Goal: Find specific page/section: Find specific page/section

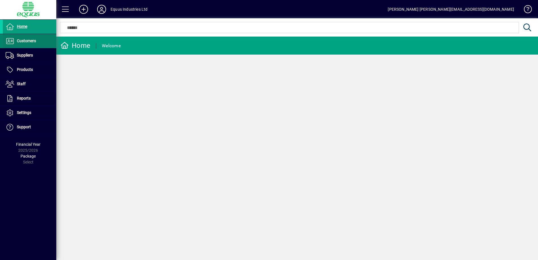
click at [30, 40] on span "Customers" at bounding box center [26, 41] width 19 height 5
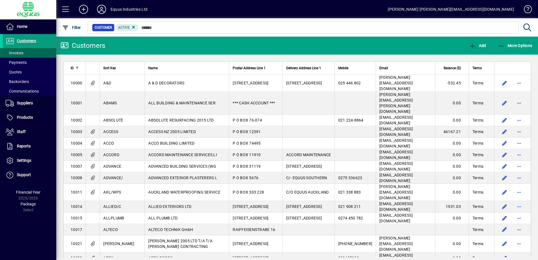
click at [19, 53] on span "Invoices" at bounding box center [15, 53] width 18 height 5
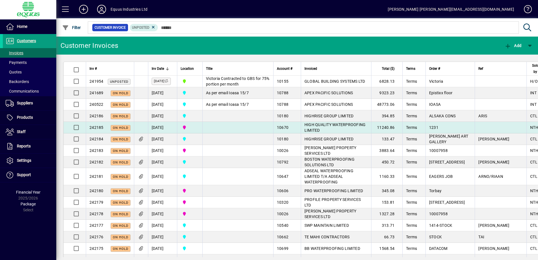
click at [304, 133] on span "HIGH QUALITY WATERPROOFING LIMITED" at bounding box center [334, 127] width 61 height 10
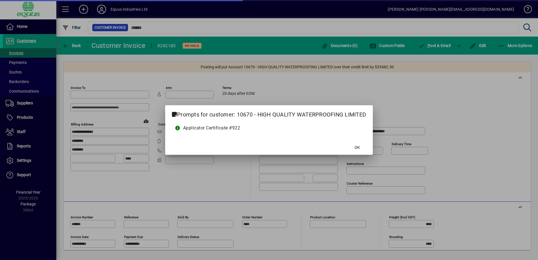
type input "**********"
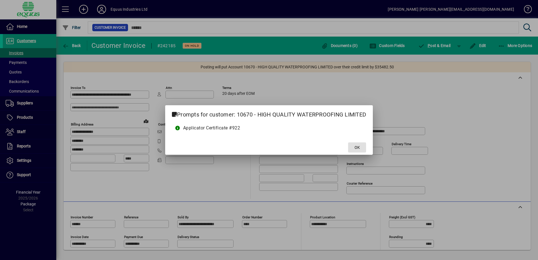
click at [354, 148] on span at bounding box center [357, 148] width 18 height 14
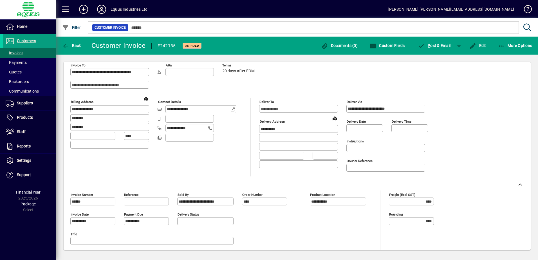
scroll to position [108, 0]
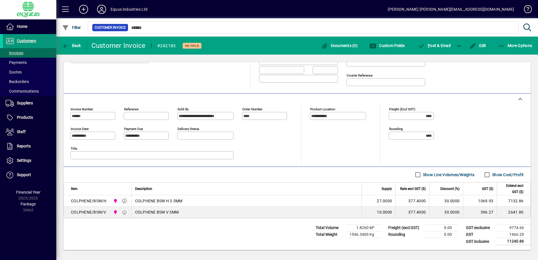
click at [28, 40] on span "Customers" at bounding box center [26, 41] width 19 height 5
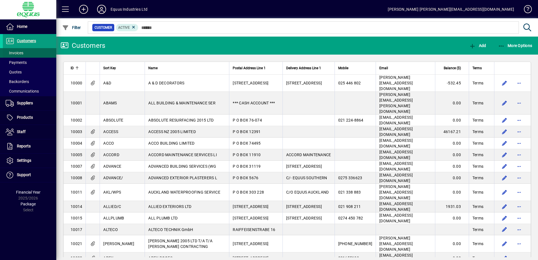
click at [21, 52] on span "Invoices" at bounding box center [15, 53] width 18 height 5
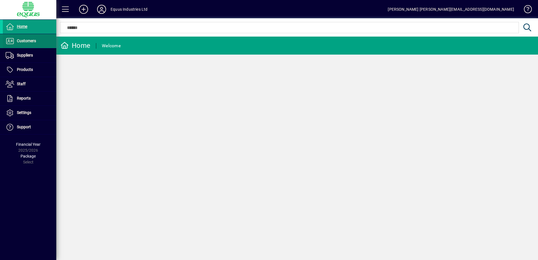
click at [25, 42] on span "Customers" at bounding box center [26, 41] width 19 height 5
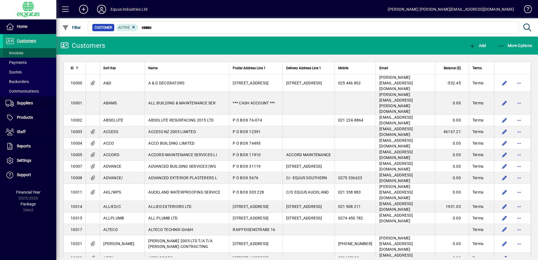
click at [23, 52] on span "Invoices" at bounding box center [15, 53] width 18 height 5
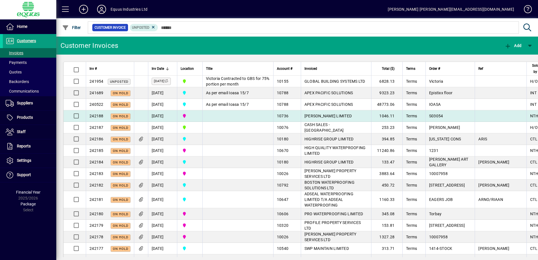
click at [304, 118] on span "[PERSON_NAME] LIMITED" at bounding box center [327, 116] width 47 height 5
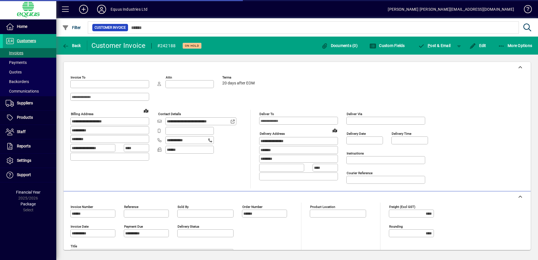
type input "**********"
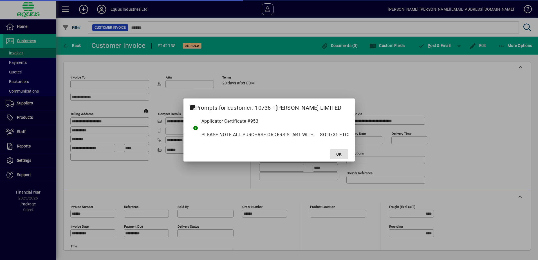
type input "**********"
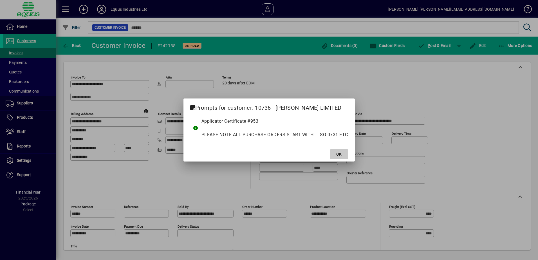
click at [335, 153] on span at bounding box center [339, 154] width 18 height 14
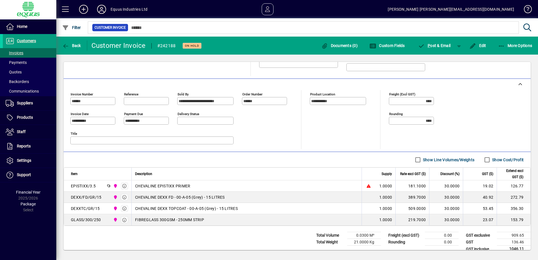
scroll to position [120, 0]
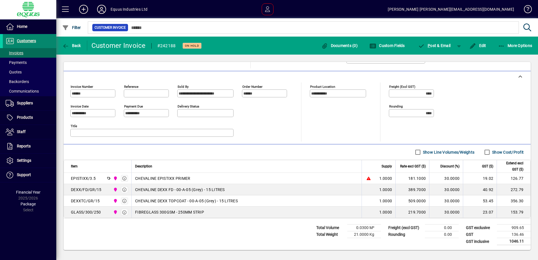
click at [36, 41] on span "Customers" at bounding box center [26, 41] width 19 height 5
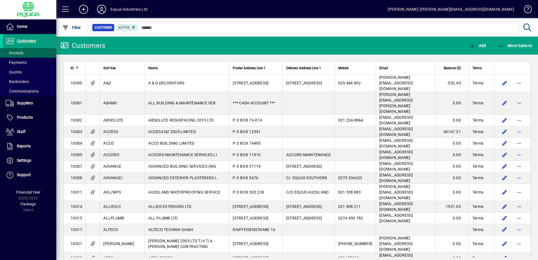
click at [25, 53] on span at bounding box center [29, 53] width 53 height 14
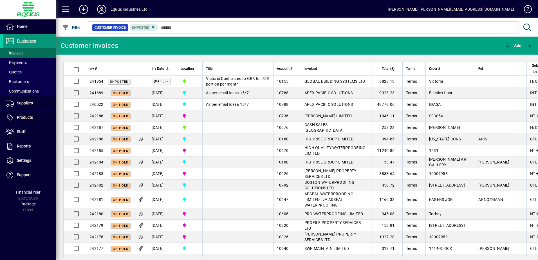
click at [34, 41] on span "Customers" at bounding box center [26, 41] width 19 height 5
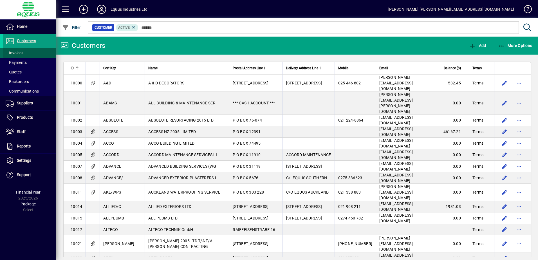
click at [25, 51] on span at bounding box center [29, 53] width 53 height 14
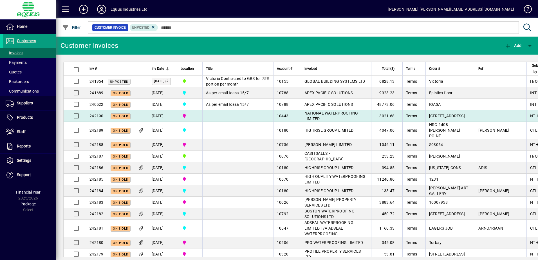
click at [301, 122] on td "NATIONAL WATERPROOFING LIMITED" at bounding box center [336, 116] width 70 height 12
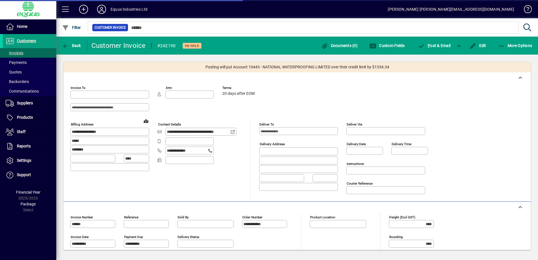
type input "**********"
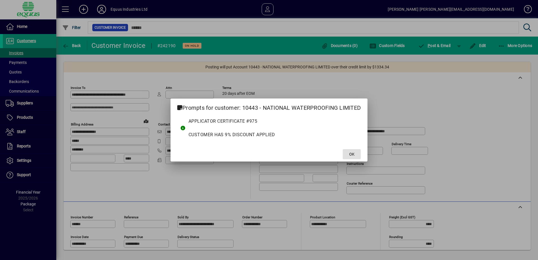
click at [352, 154] on span "OK" at bounding box center [351, 154] width 5 height 6
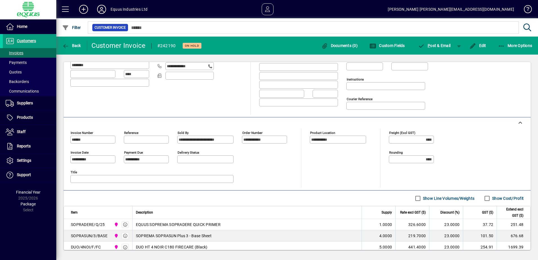
scroll to position [113, 0]
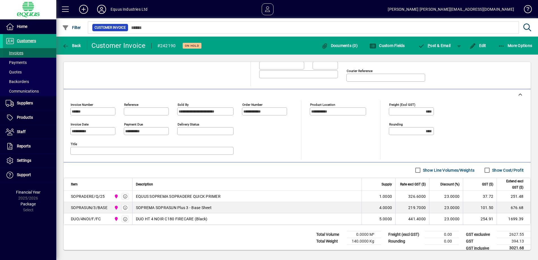
click at [28, 52] on span at bounding box center [29, 53] width 53 height 14
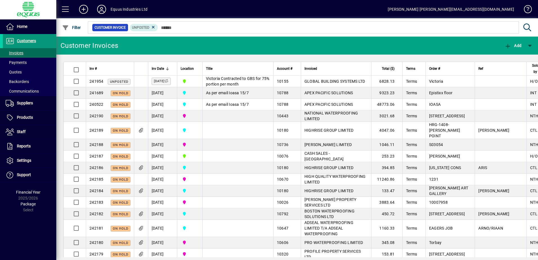
click at [22, 40] on span "Customers" at bounding box center [26, 41] width 19 height 5
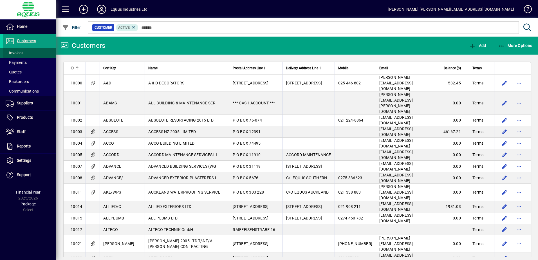
click at [22, 53] on span "Invoices" at bounding box center [15, 53] width 18 height 5
